Goal: Information Seeking & Learning: Check status

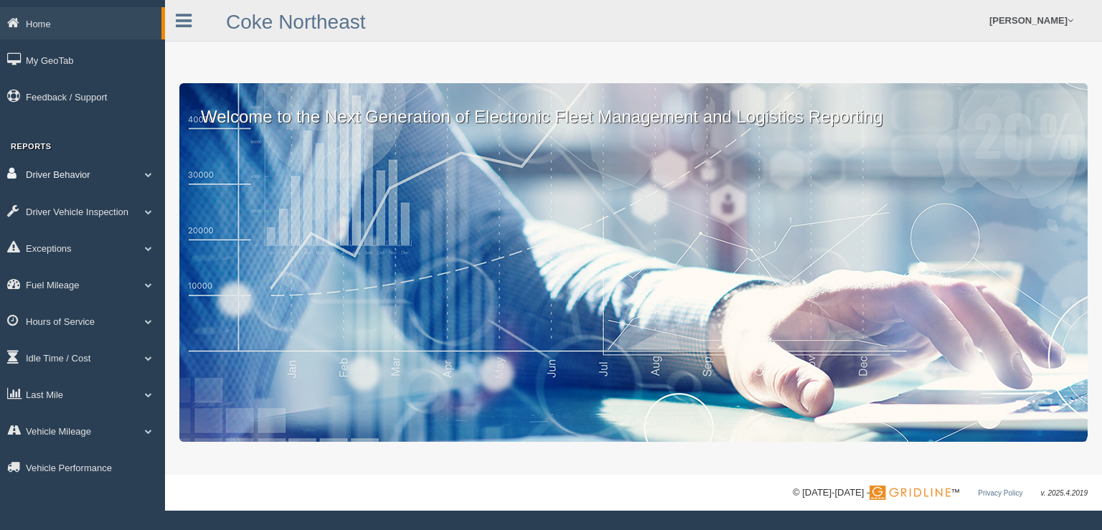
click at [145, 178] on span at bounding box center [148, 174] width 19 height 7
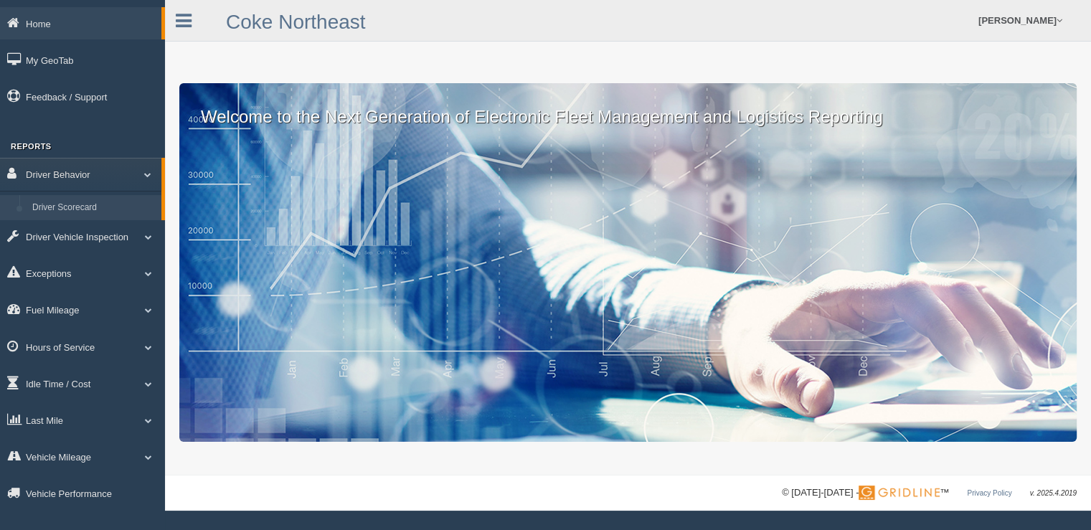
click at [81, 211] on link "Driver Scorecard" at bounding box center [94, 208] width 136 height 26
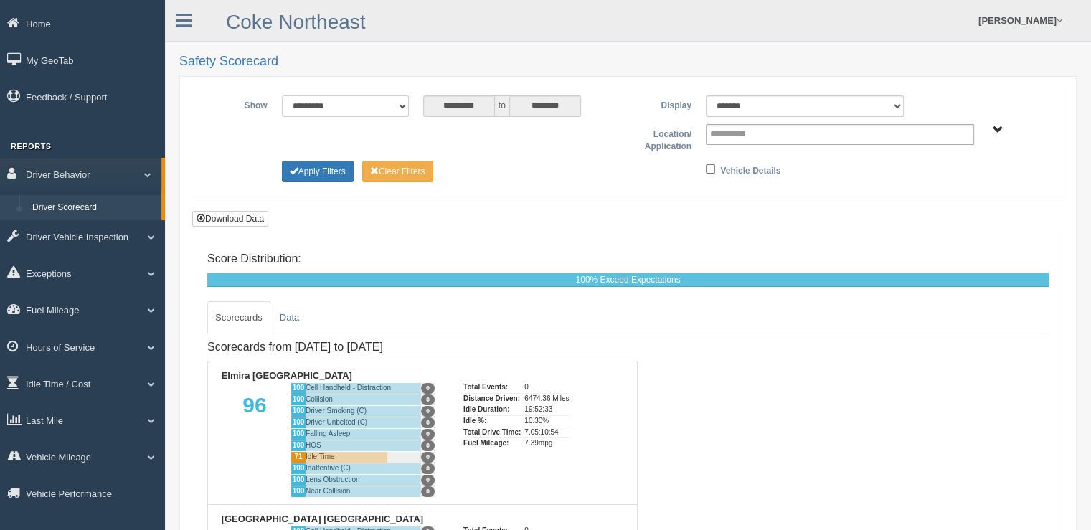
click at [402, 106] on select "**********" at bounding box center [345, 106] width 127 height 22
select select "**********"
click at [282, 95] on select "**********" at bounding box center [345, 106] width 127 height 22
type input "********"
type input "*********"
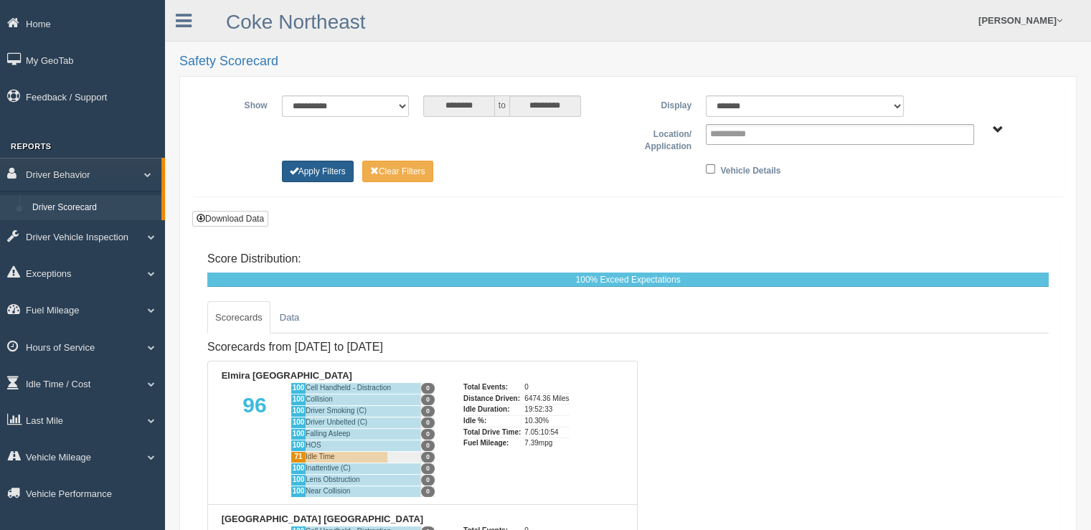
click at [341, 171] on button "Apply Filters" at bounding box center [318, 172] width 72 height 22
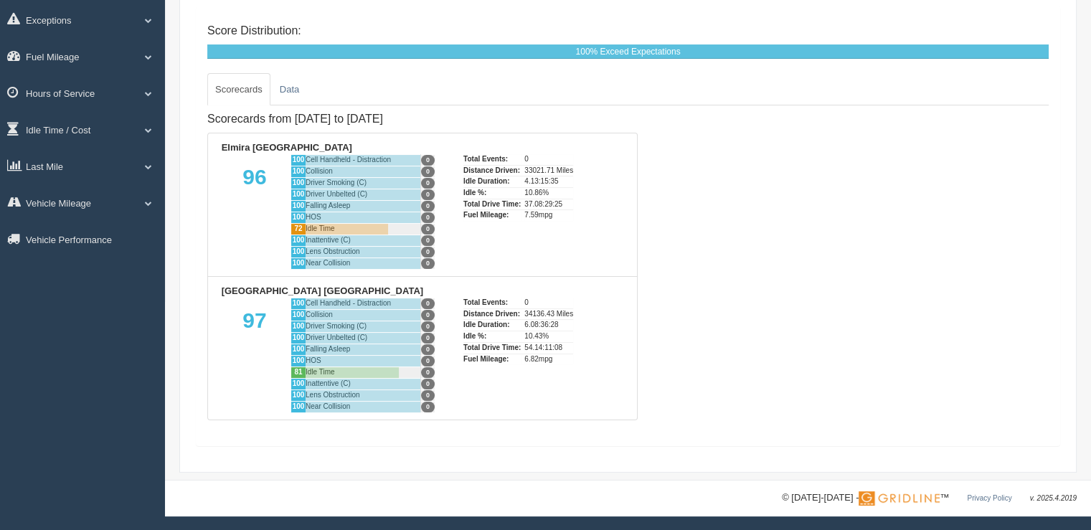
scroll to position [241, 0]
click at [293, 73] on link "Data" at bounding box center [289, 89] width 35 height 33
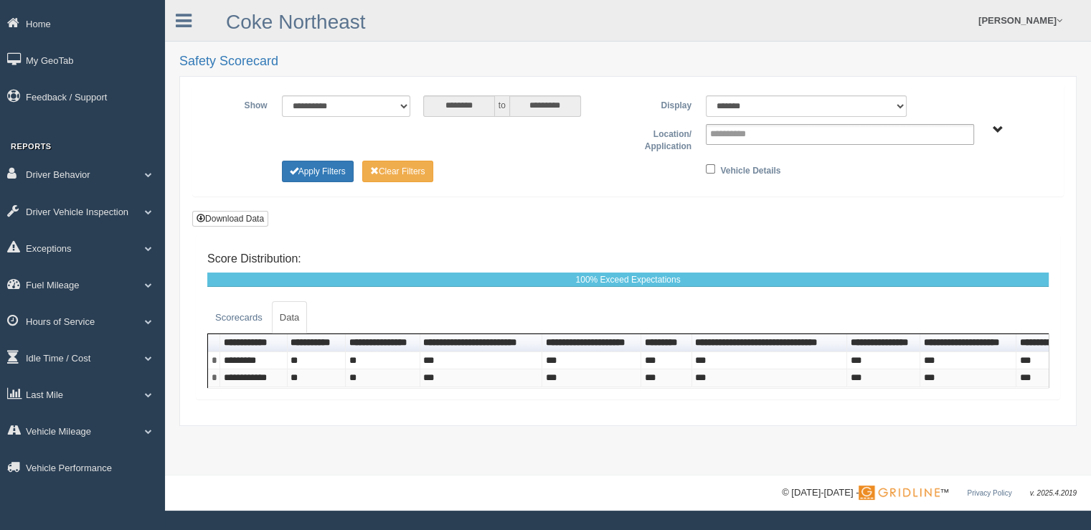
scroll to position [0, 0]
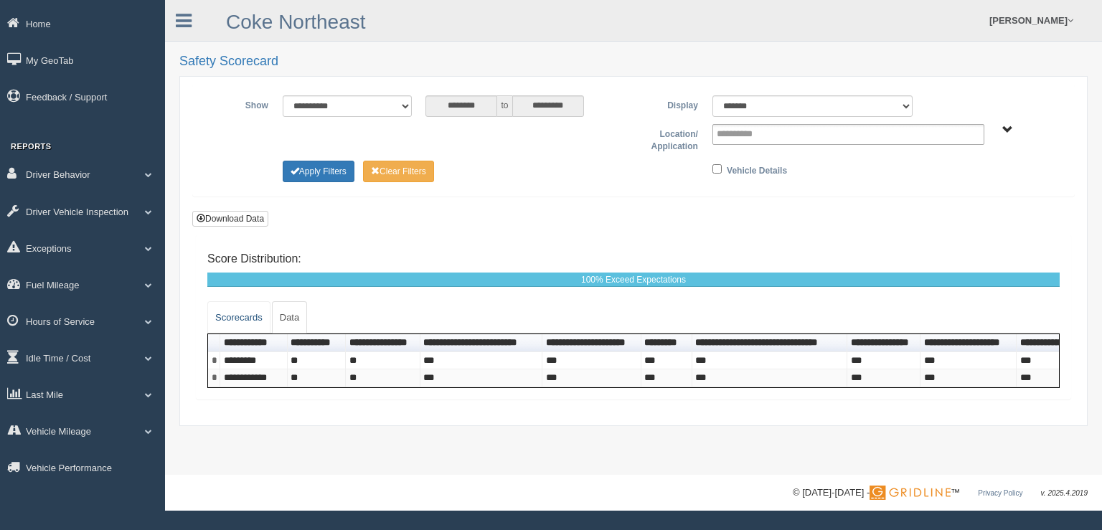
click at [256, 313] on link "Scorecards" at bounding box center [238, 317] width 63 height 33
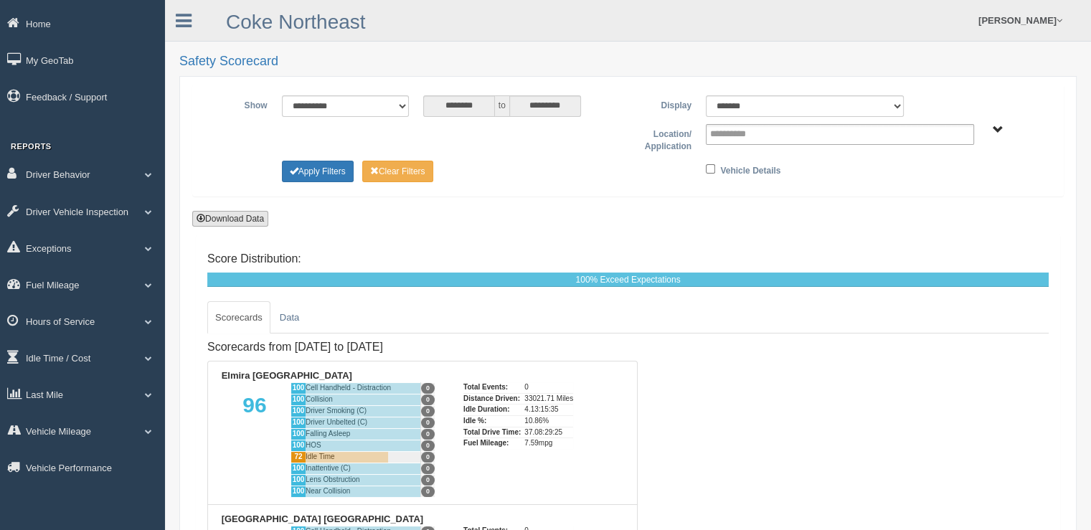
click at [250, 220] on button "Download Data" at bounding box center [230, 219] width 76 height 16
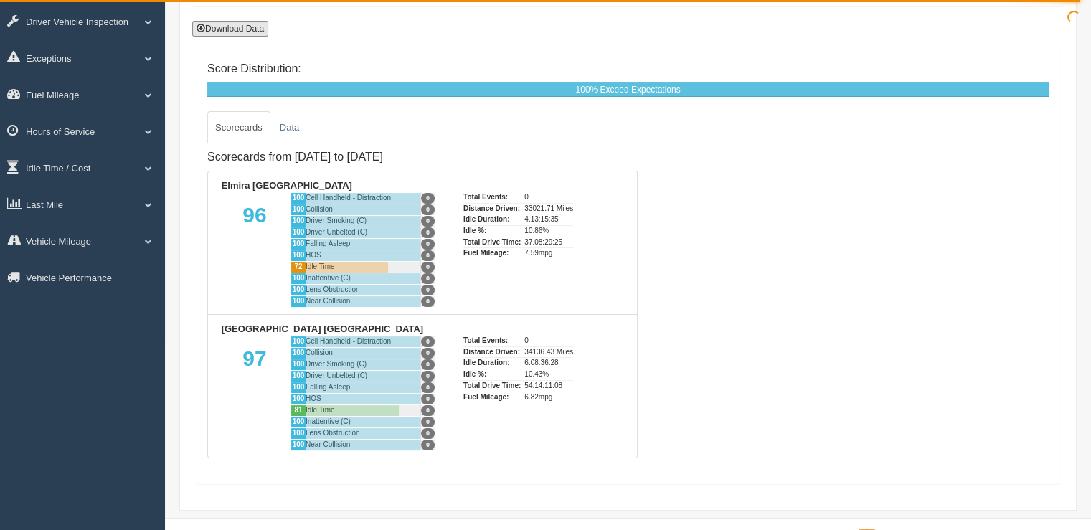
scroll to position [215, 0]
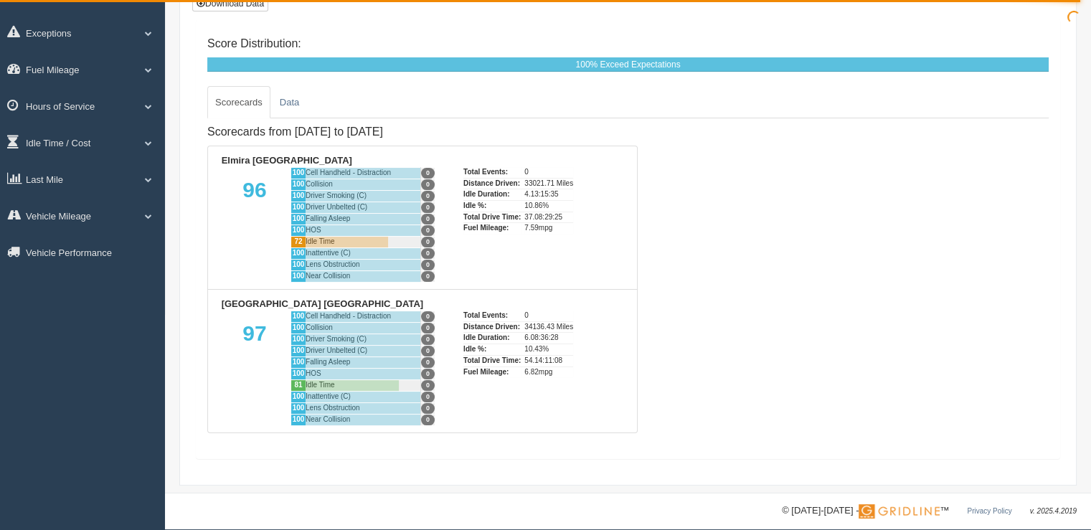
drag, startPoint x: 209, startPoint y: 145, endPoint x: 618, endPoint y: 417, distance: 492.0
click at [621, 419] on ul "Elmira [GEOGRAPHIC_DATA] 96 100 Cell Handheld - Distraction 0 100 Collision 0 1…" at bounding box center [422, 290] width 430 height 288
drag, startPoint x: 430, startPoint y: 249, endPoint x: 904, endPoint y: 156, distance: 483.2
click at [904, 156] on div "Scorecards from [DATE] to [DATE] [GEOGRAPHIC_DATA] [GEOGRAPHIC_DATA] 96 100 Cel…" at bounding box center [627, 282] width 841 height 329
drag, startPoint x: 204, startPoint y: 127, endPoint x: 617, endPoint y: 442, distance: 518.9
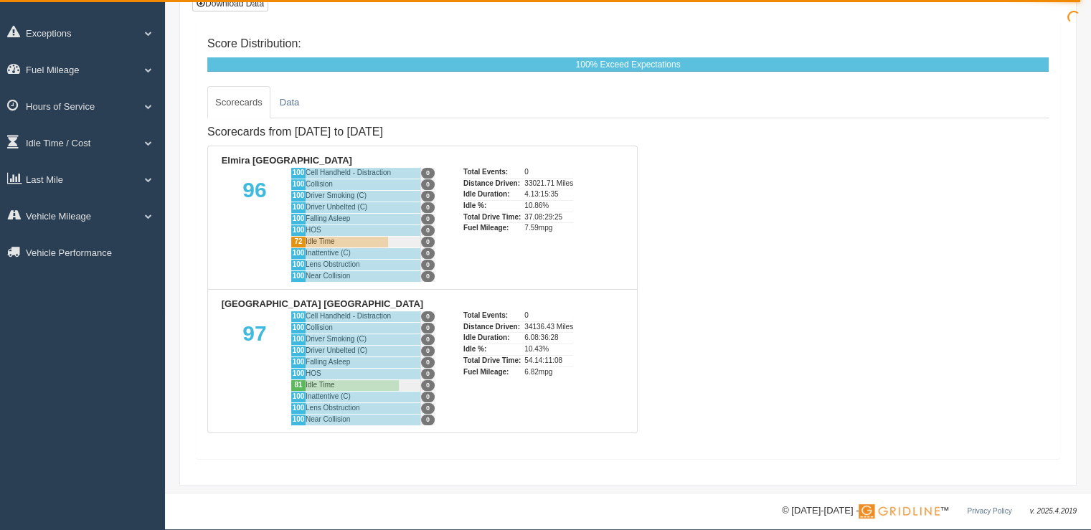
click at [617, 442] on div "Score Distribution: 0% Far Below Expectations 0% Below Expectations 0% Meet Exp…" at bounding box center [628, 238] width 863 height 439
copy div "Loremipsum dolo 7/7/4027 si 7/80/4584 Ametco AD 38 695 Elit Seddoeiu - Temporin…"
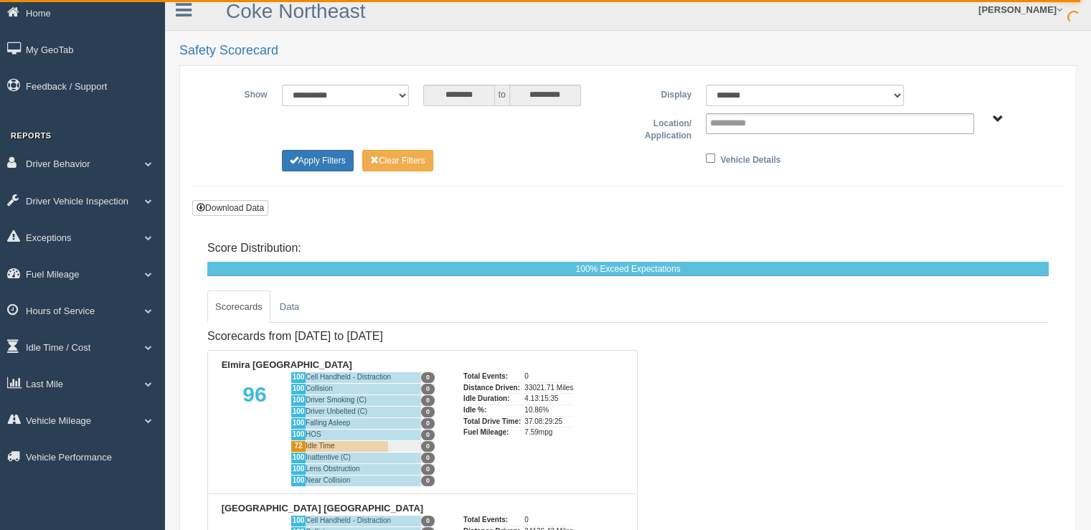
scroll to position [0, 0]
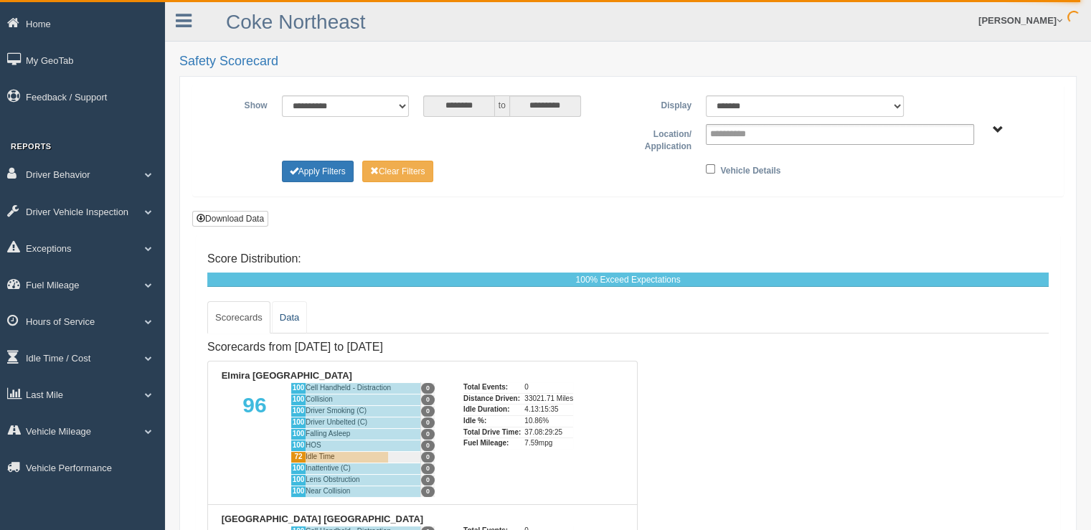
click at [285, 323] on link "Data" at bounding box center [289, 317] width 35 height 33
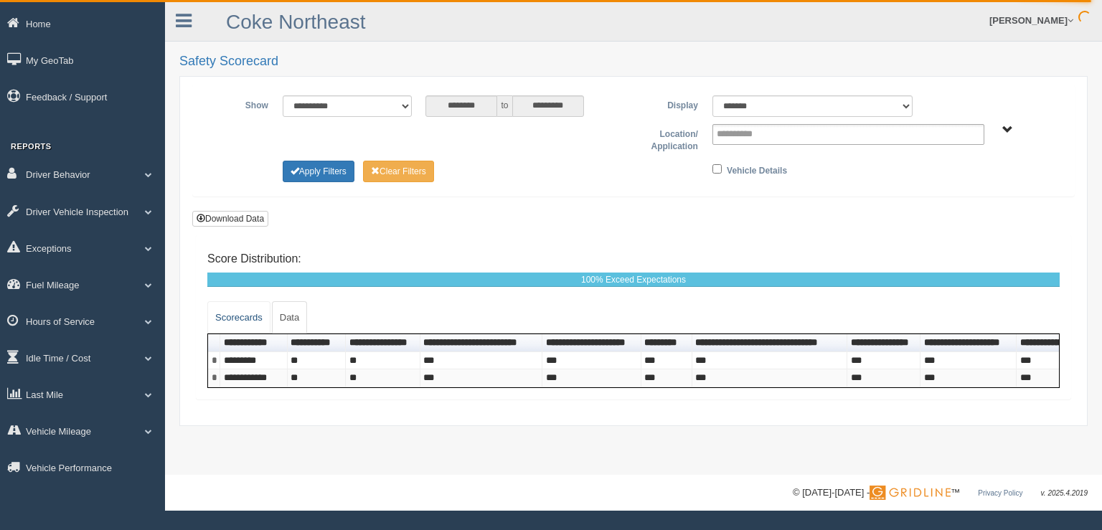
click at [244, 318] on link "Scorecards" at bounding box center [238, 317] width 63 height 33
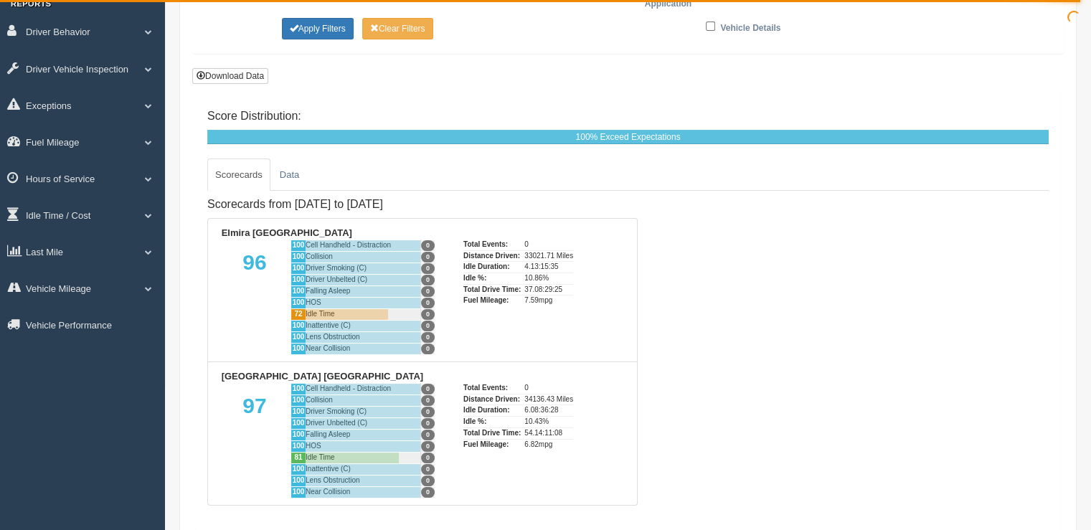
scroll to position [143, 0]
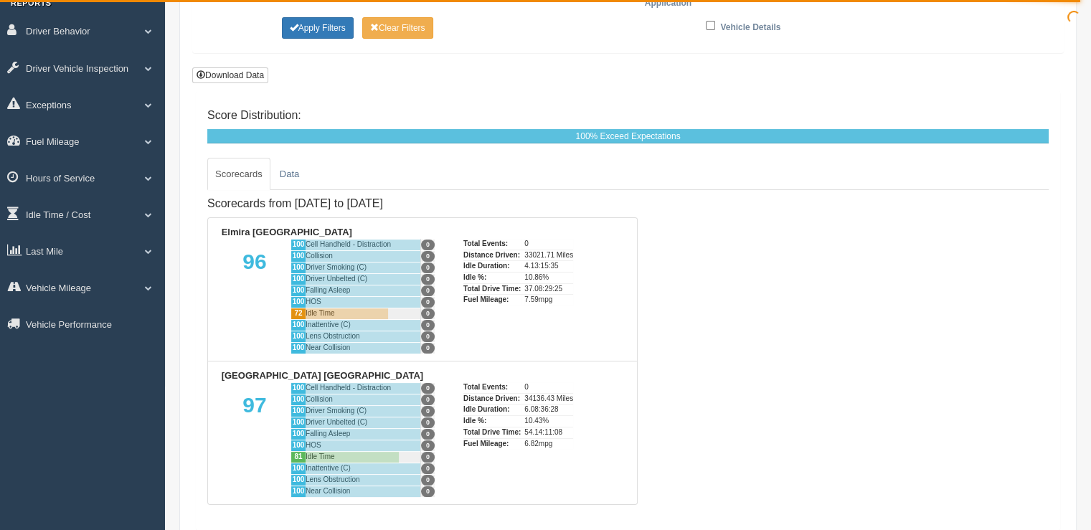
click at [740, 299] on div "Scorecards from [DATE] to [DATE] [GEOGRAPHIC_DATA] [GEOGRAPHIC_DATA] 96 100 Cel…" at bounding box center [627, 354] width 841 height 329
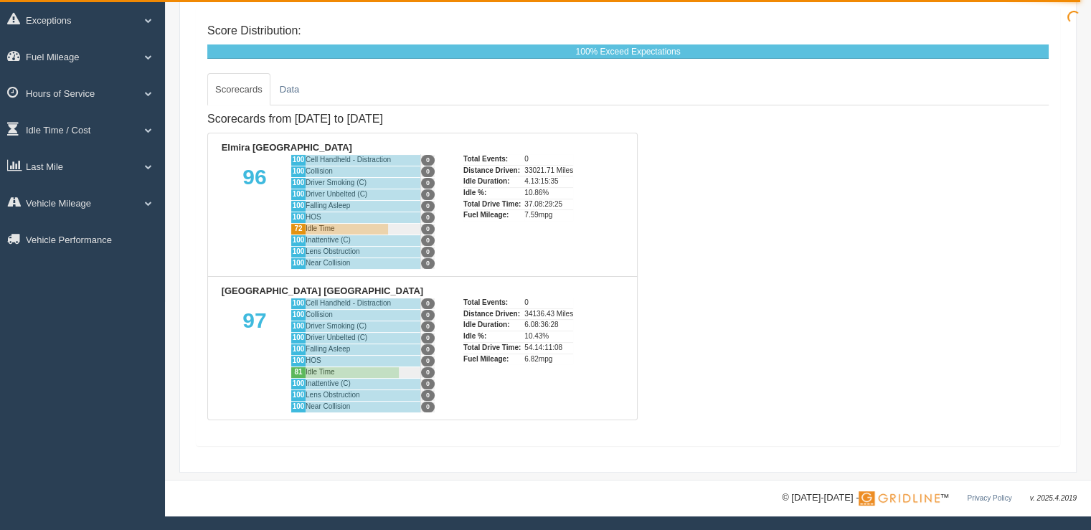
scroll to position [241, 0]
drag, startPoint x: 197, startPoint y: 100, endPoint x: 655, endPoint y: 217, distance: 473.0
click at [655, 217] on div "Score Distribution: 0% Far Below Expectations 0% Below Expectations 0% Meet Exp…" at bounding box center [628, 225] width 863 height 439
copy div "Loremipsum dolo 7/7/4027 si 7/80/4584 Ametco AD 38 695 Elit Seddoeiu - Temporin…"
click at [905, 378] on div "Scorecards from [DATE] to [DATE] [GEOGRAPHIC_DATA] [GEOGRAPHIC_DATA] 96 100 Cel…" at bounding box center [627, 269] width 841 height 329
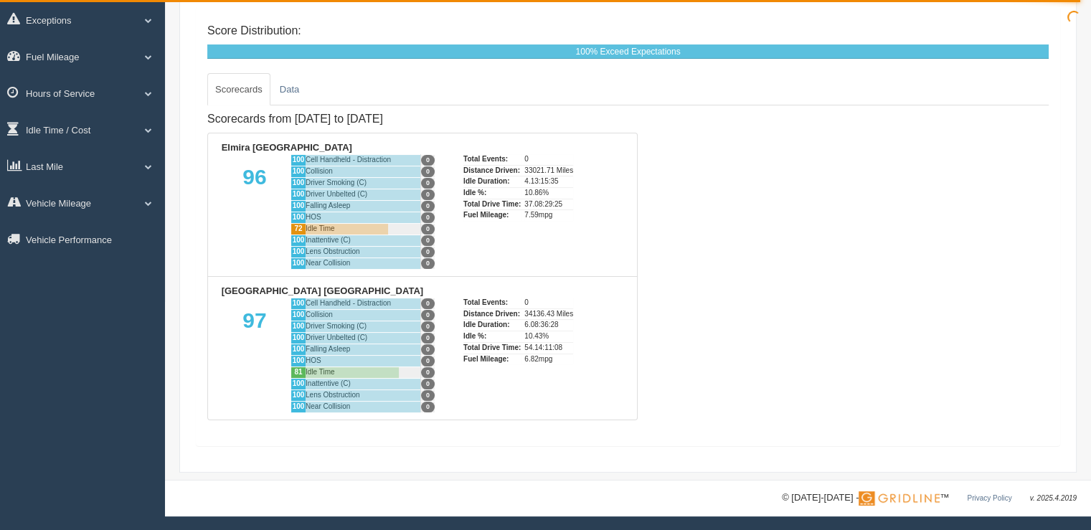
click at [909, 366] on div "Scorecards from [DATE] to [DATE] [GEOGRAPHIC_DATA] [GEOGRAPHIC_DATA] 96 100 Cel…" at bounding box center [627, 269] width 841 height 329
click at [863, 339] on div "Scorecards from [DATE] to [DATE] [GEOGRAPHIC_DATA] [GEOGRAPHIC_DATA] 96 100 Cel…" at bounding box center [627, 269] width 841 height 329
click at [778, 231] on div "Scorecards from [DATE] to [DATE] [GEOGRAPHIC_DATA] [GEOGRAPHIC_DATA] 96 100 Cel…" at bounding box center [627, 269] width 841 height 329
click at [757, 213] on div "Scorecards from [DATE] to [DATE] [GEOGRAPHIC_DATA] [GEOGRAPHIC_DATA] 96 100 Cel…" at bounding box center [627, 269] width 841 height 329
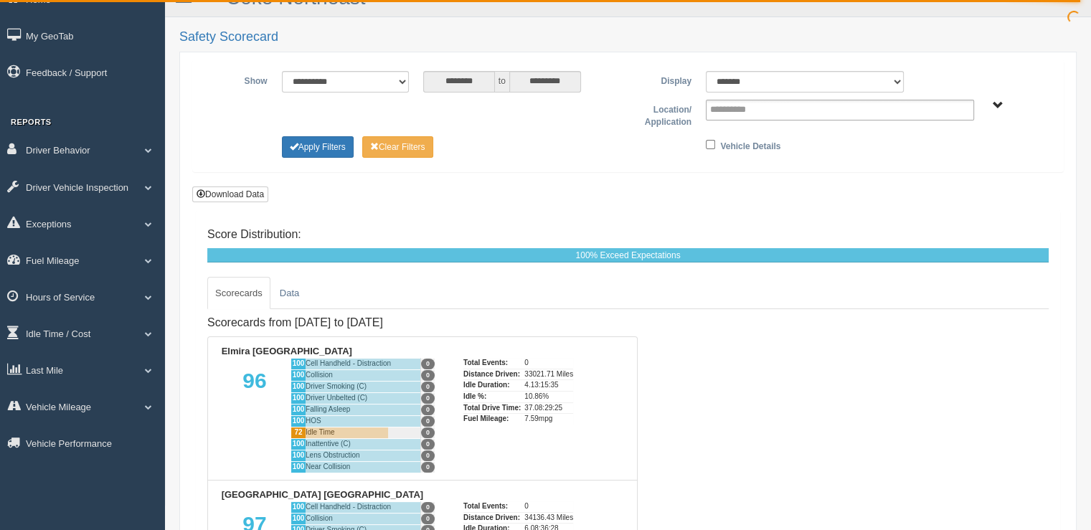
scroll to position [0, 0]
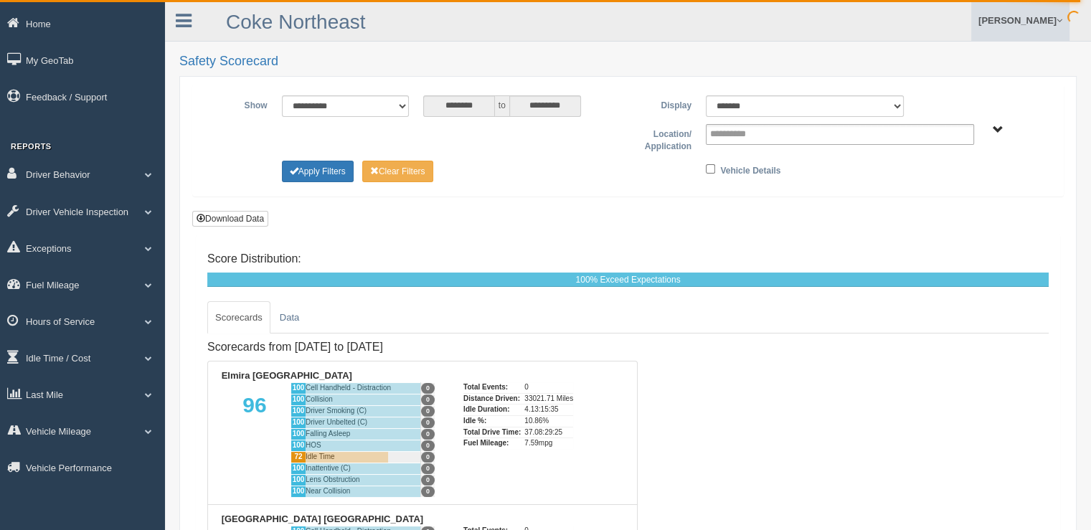
click at [1062, 23] on link "[PERSON_NAME]" at bounding box center [1020, 20] width 98 height 41
click at [1052, 194] on div "**********" at bounding box center [628, 140] width 870 height 111
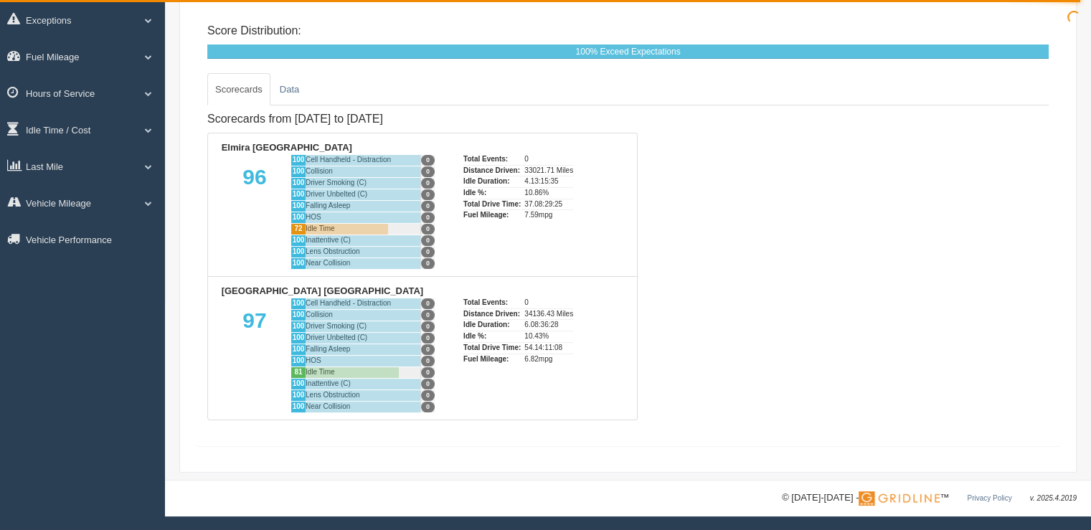
scroll to position [241, 0]
